Goal: Transaction & Acquisition: Purchase product/service

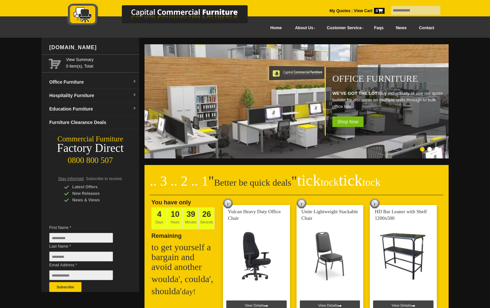
click at [413, 11] on input "text" at bounding box center [415, 10] width 49 height 9
type input "**********"
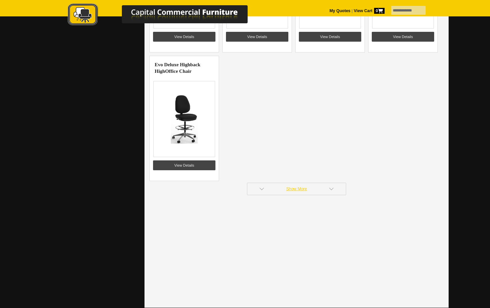
scroll to position [854, 0]
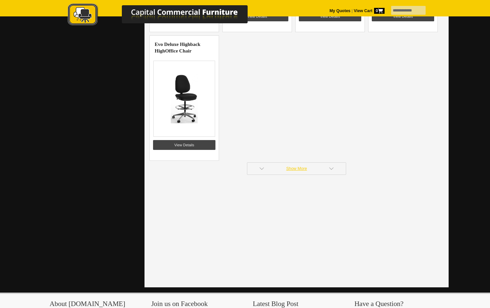
click at [302, 170] on link "Show More" at bounding box center [296, 169] width 99 height 12
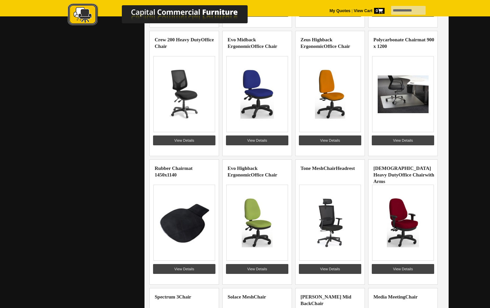
scroll to position [1117, 0]
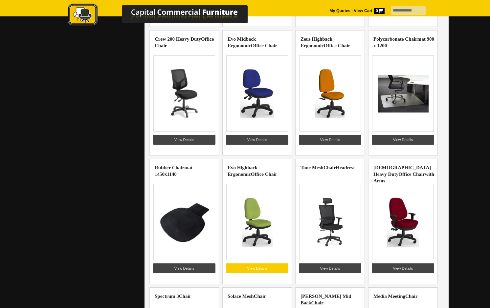
click at [253, 266] on link "View Details" at bounding box center [257, 269] width 62 height 10
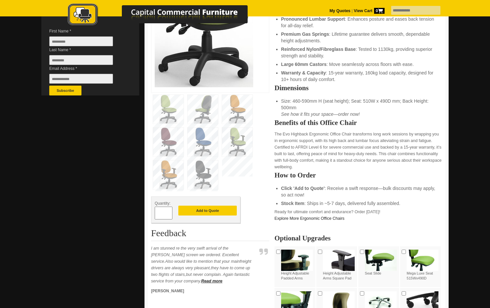
scroll to position [197, 0]
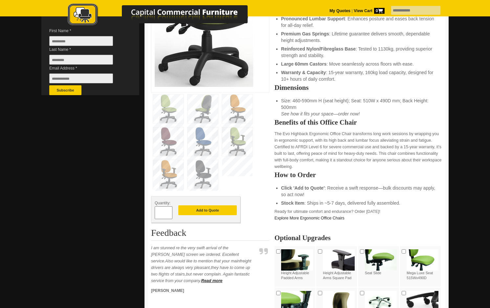
click at [206, 176] on img at bounding box center [203, 174] width 31 height 29
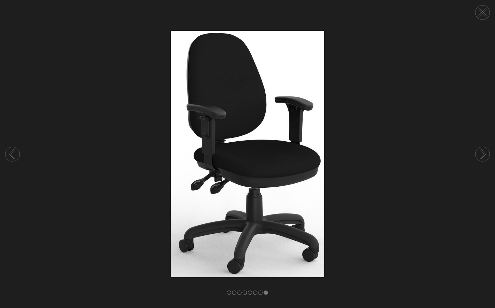
click at [488, 12] on circle at bounding box center [482, 12] width 14 height 14
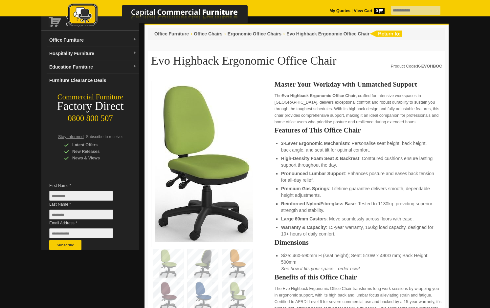
scroll to position [33, 0]
